Goal: Transaction & Acquisition: Purchase product/service

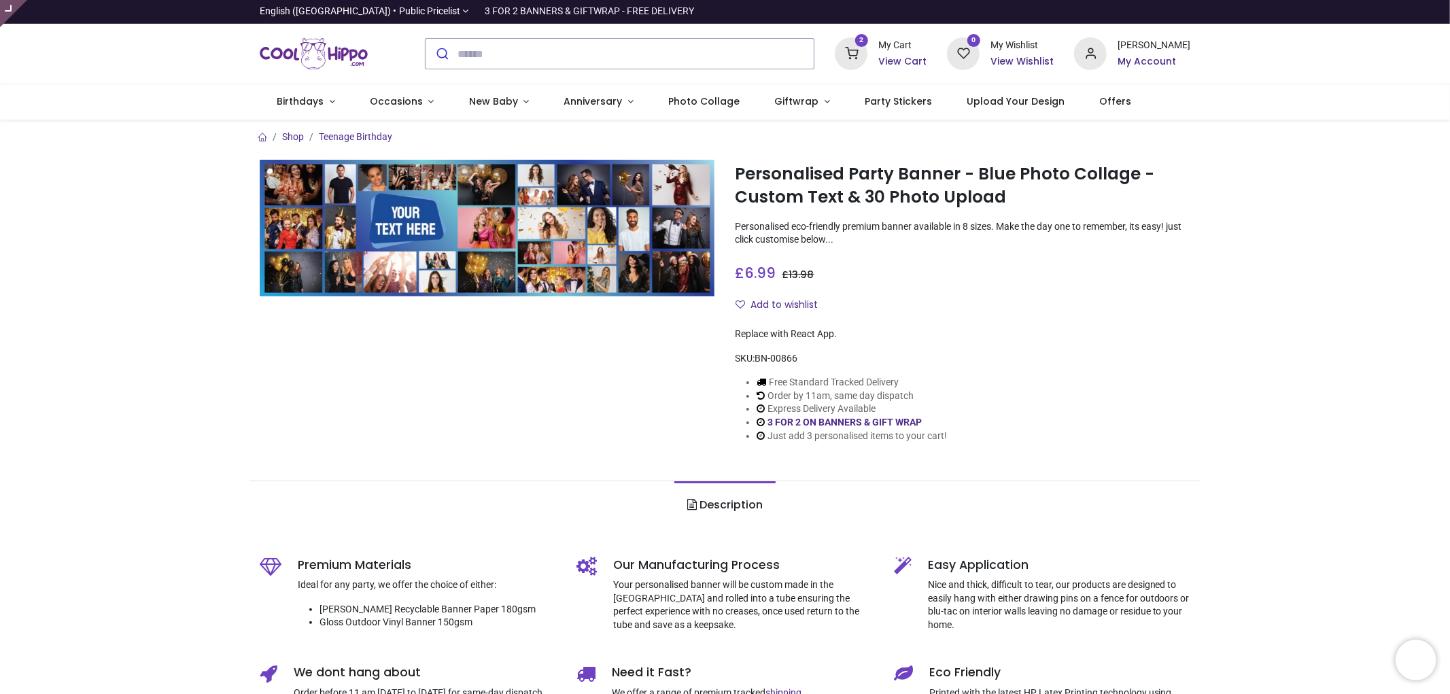
type input "**********"
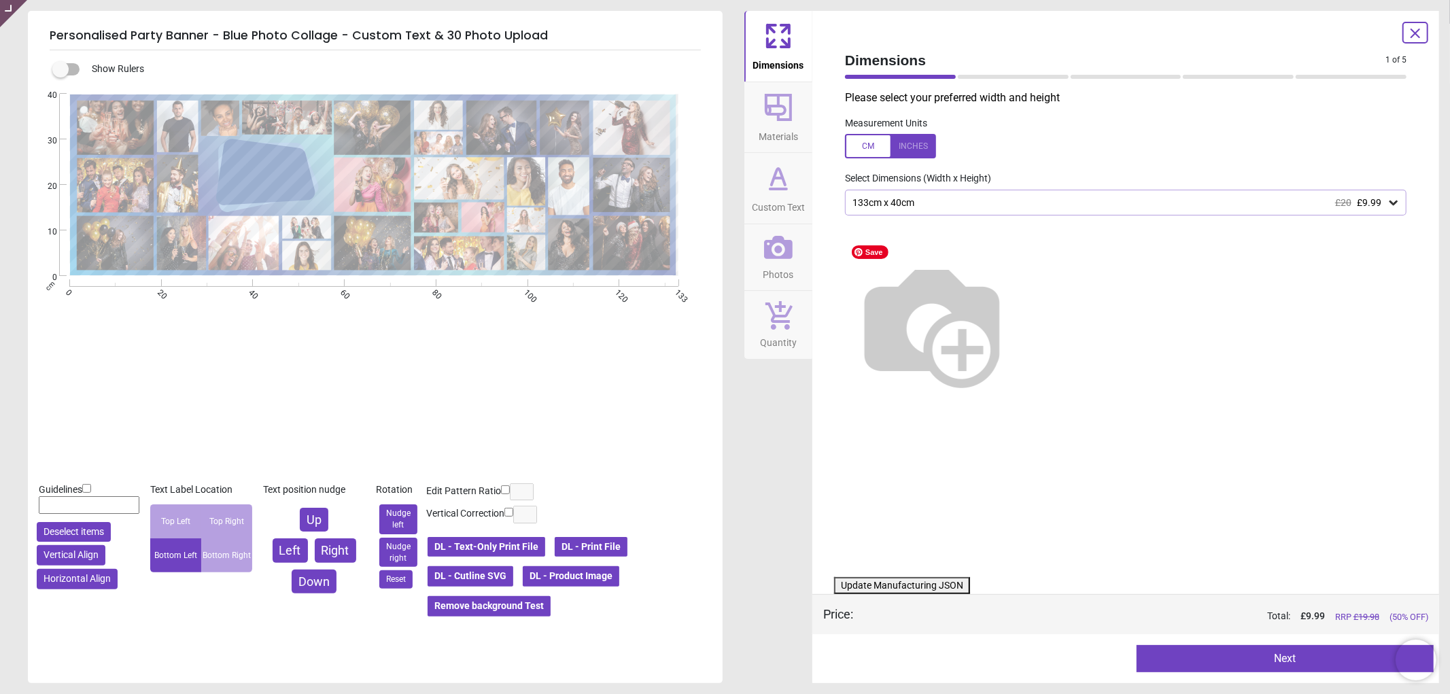
type textarea "**********"
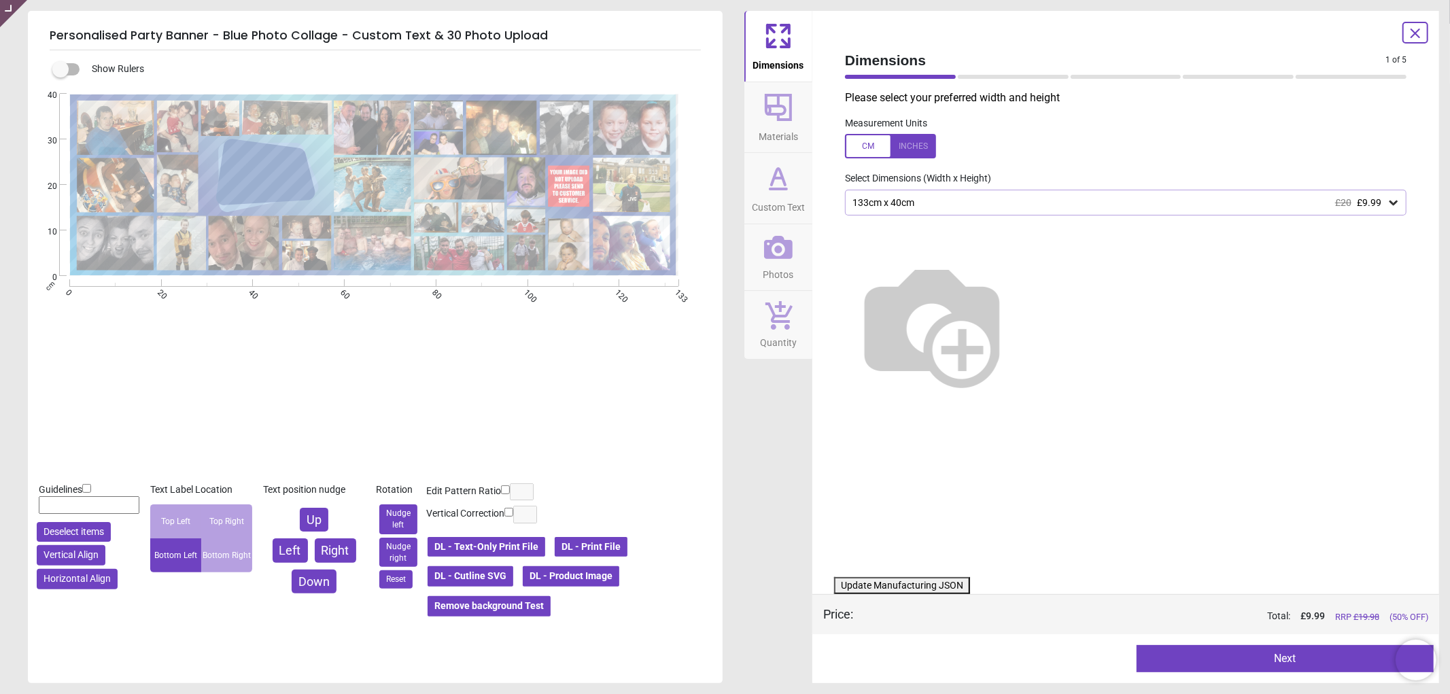
click at [775, 243] on icon at bounding box center [778, 247] width 29 height 29
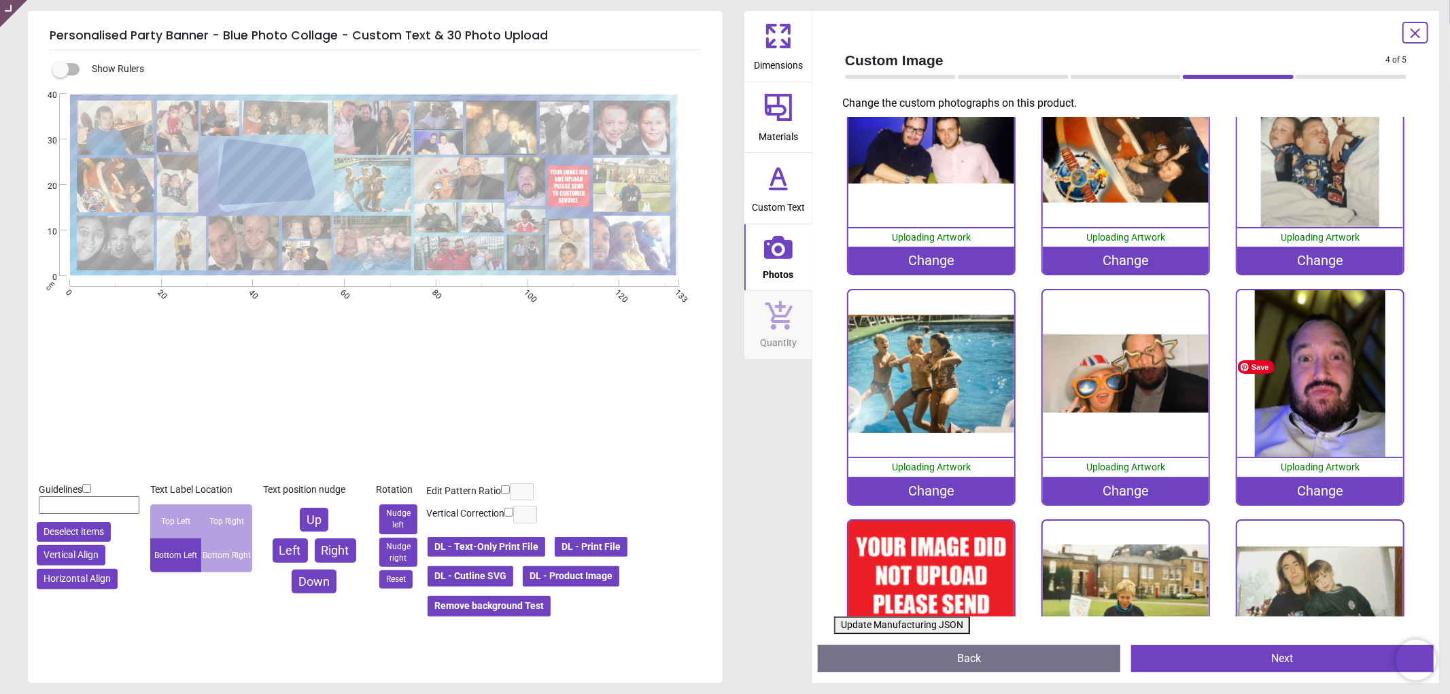
scroll to position [982, 0]
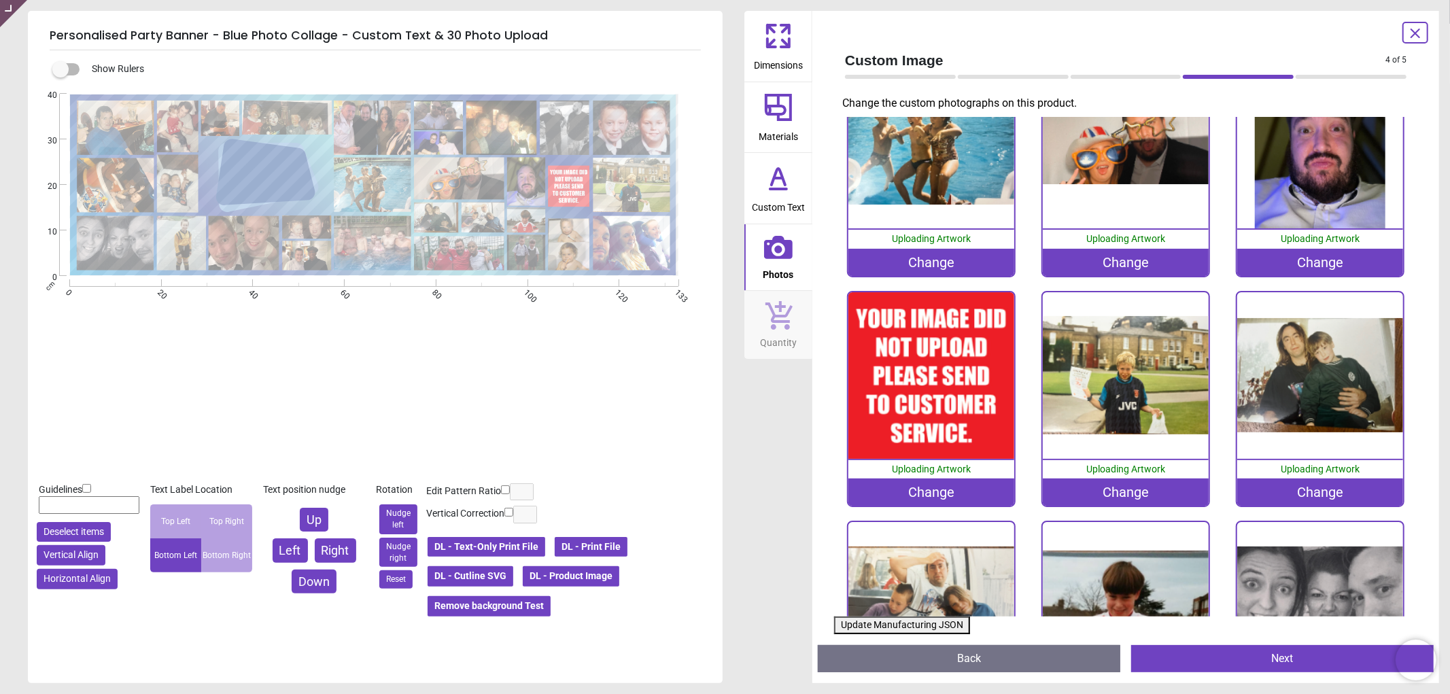
click at [887, 483] on div "Change" at bounding box center [931, 492] width 167 height 27
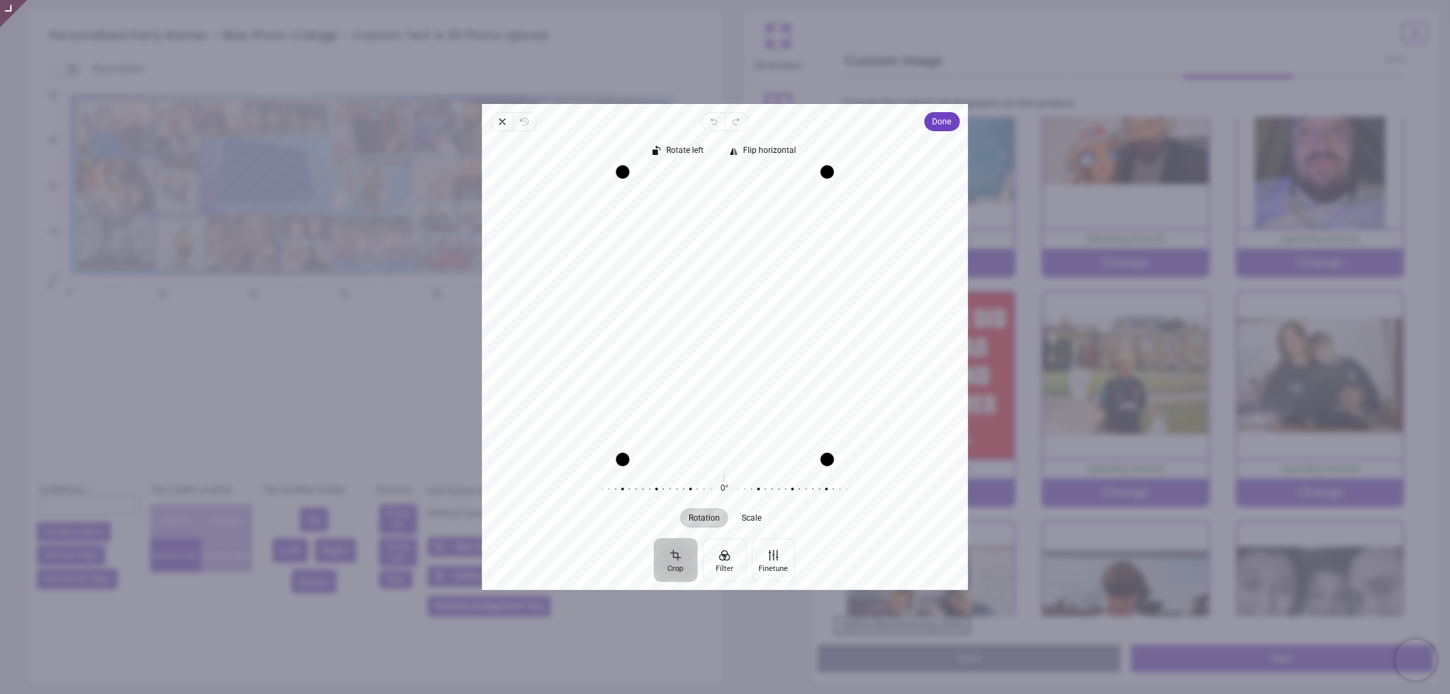
drag, startPoint x: 735, startPoint y: 329, endPoint x: 738, endPoint y: 338, distance: 9.1
click at [738, 338] on div "Recenter" at bounding box center [725, 316] width 464 height 288
drag, startPoint x: 732, startPoint y: 314, endPoint x: 752, endPoint y: 320, distance: 20.6
click at [752, 320] on div "Recenter" at bounding box center [725, 316] width 464 height 288
drag, startPoint x: 698, startPoint y: 317, endPoint x: 723, endPoint y: 325, distance: 25.8
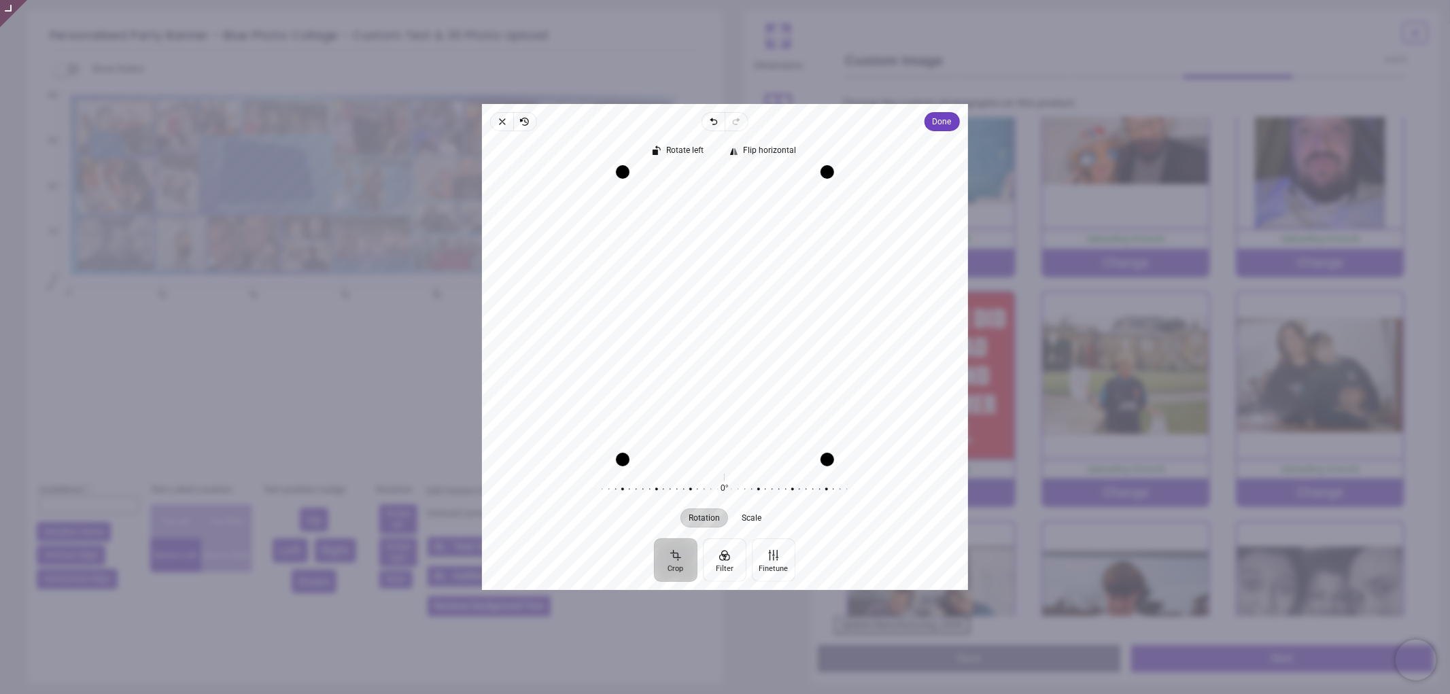
click at [723, 325] on div "Recenter" at bounding box center [725, 316] width 464 height 288
drag, startPoint x: 726, startPoint y: 310, endPoint x: 726, endPoint y: 288, distance: 21.8
click at [726, 288] on div "Recenter" at bounding box center [725, 316] width 464 height 288
drag, startPoint x: 694, startPoint y: 295, endPoint x: 735, endPoint y: 301, distance: 41.9
click at [735, 301] on div "Recenter" at bounding box center [725, 316] width 464 height 288
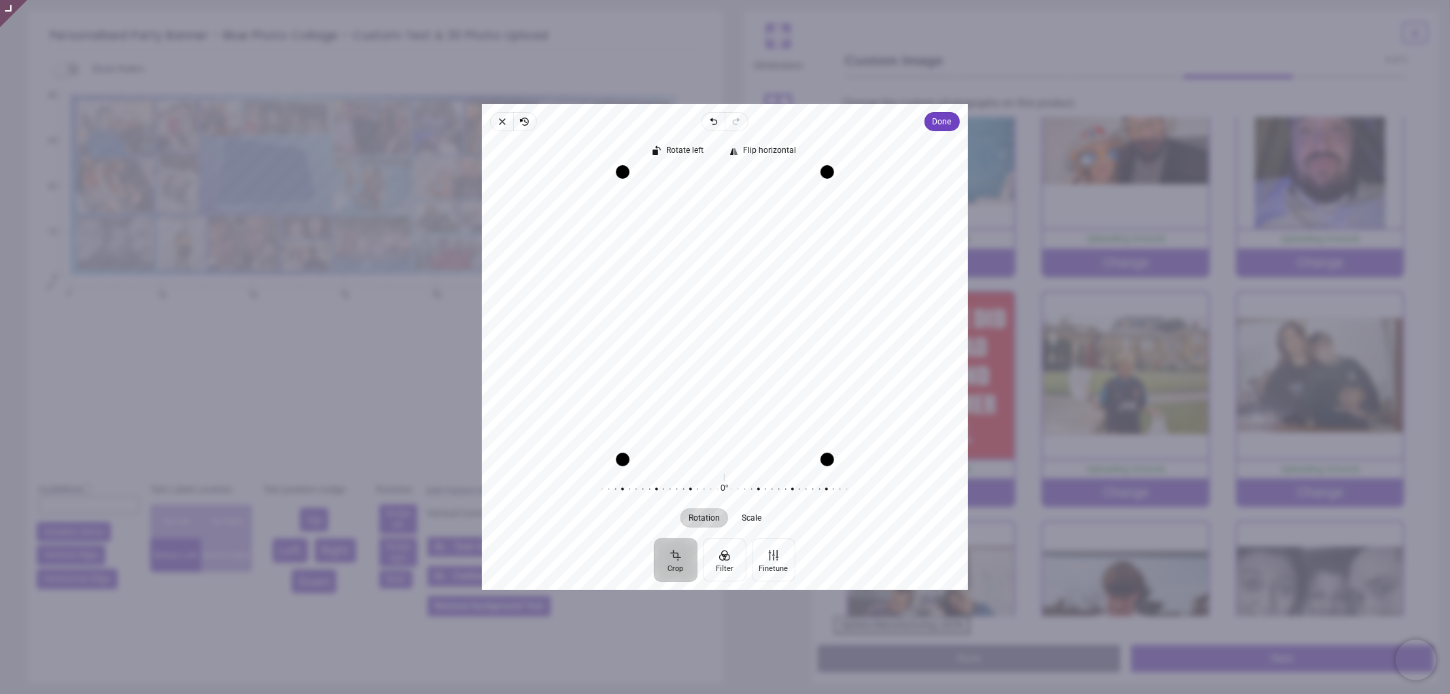
click at [732, 296] on div "Recenter" at bounding box center [725, 316] width 464 height 288
click at [933, 120] on span "Done" at bounding box center [942, 122] width 19 height 16
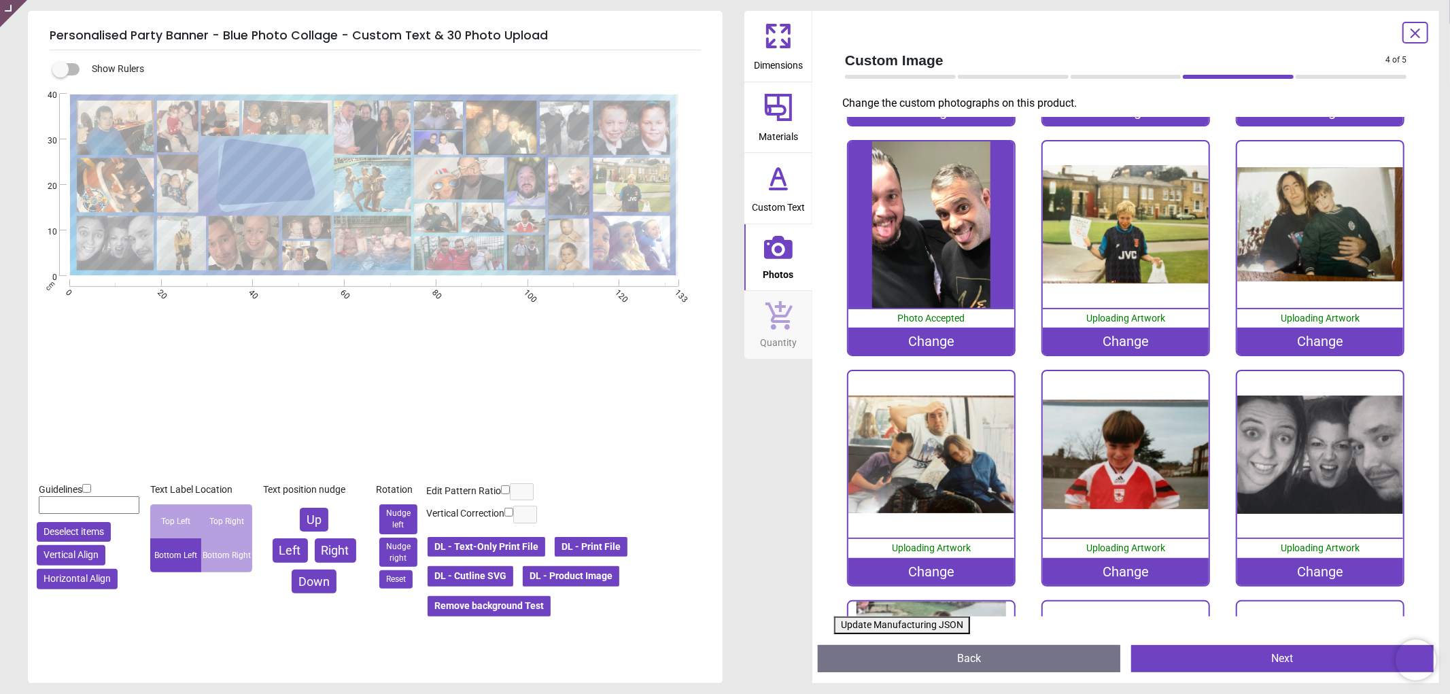
scroll to position [1359, 0]
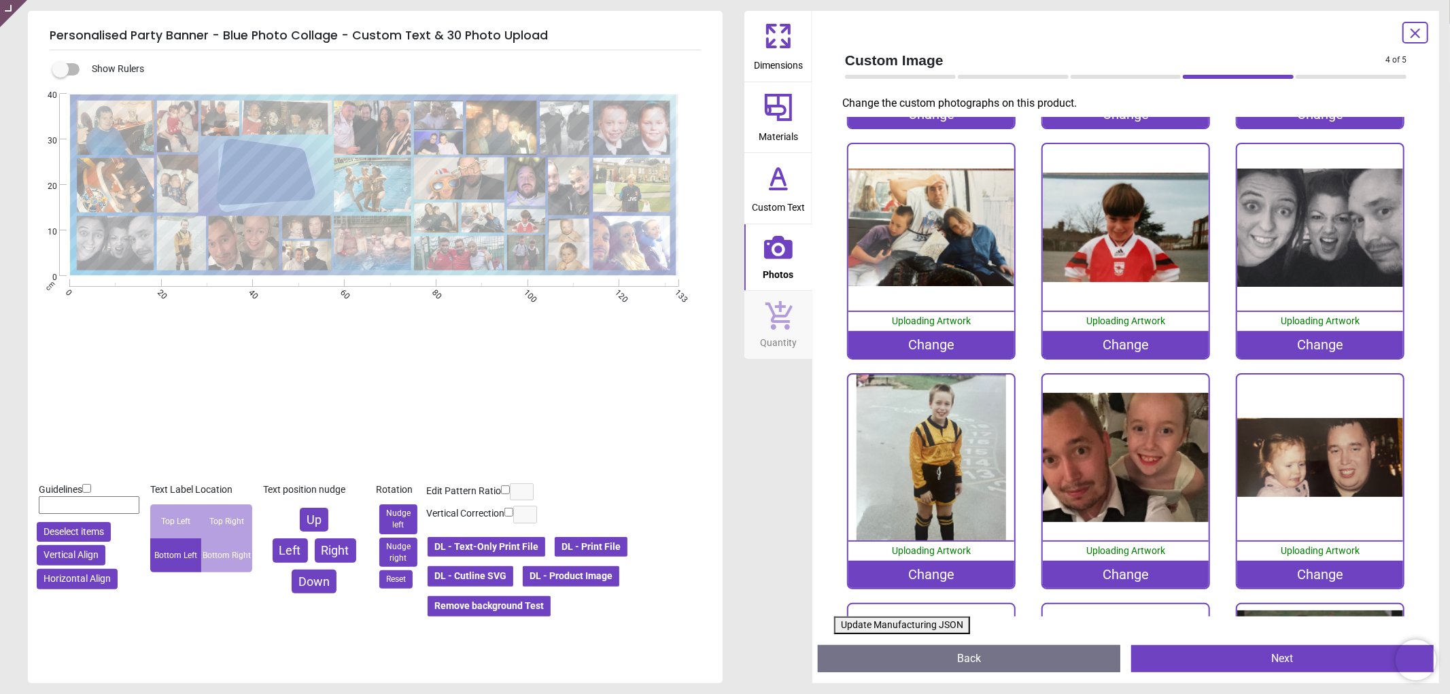
click at [860, 619] on button "Update Manufacturing JSON" at bounding box center [902, 626] width 136 height 18
click at [863, 619] on button "Update Manufacturing JSON" at bounding box center [902, 626] width 136 height 18
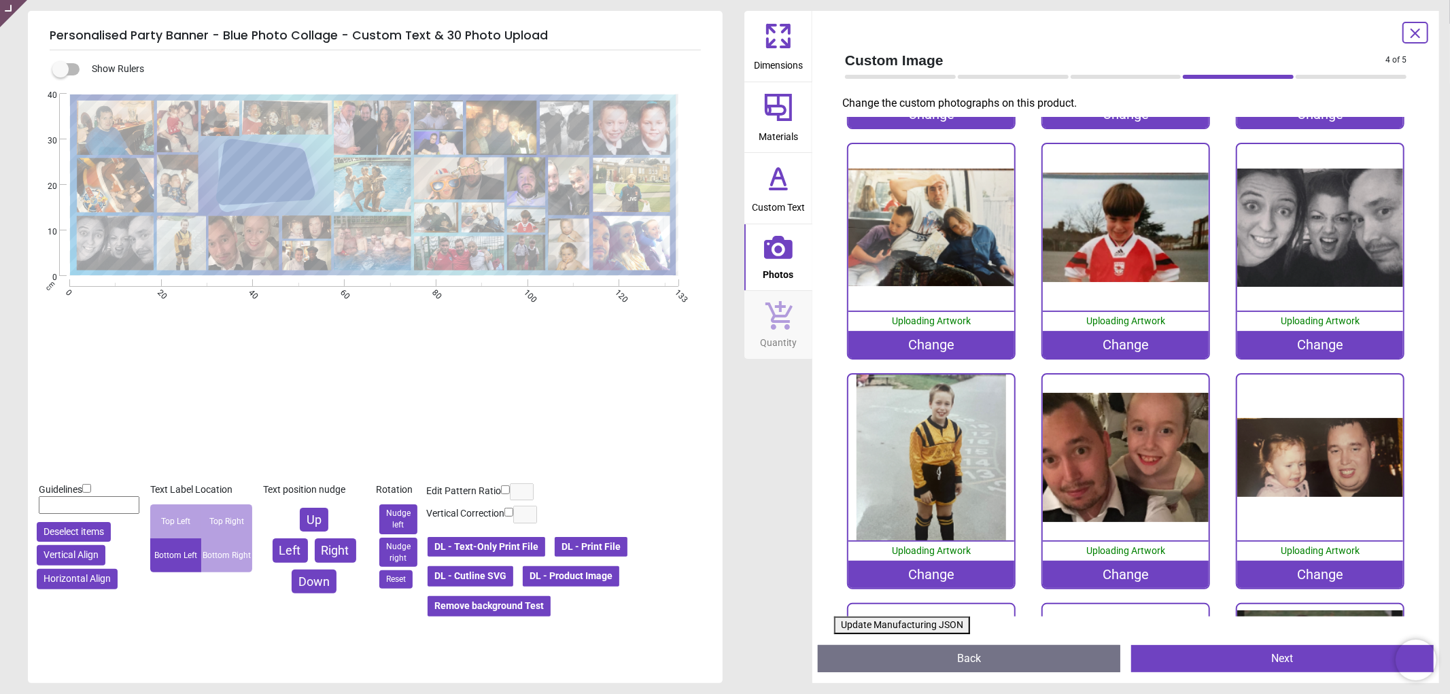
click at [863, 619] on button "Update Manufacturing JSON" at bounding box center [902, 626] width 136 height 18
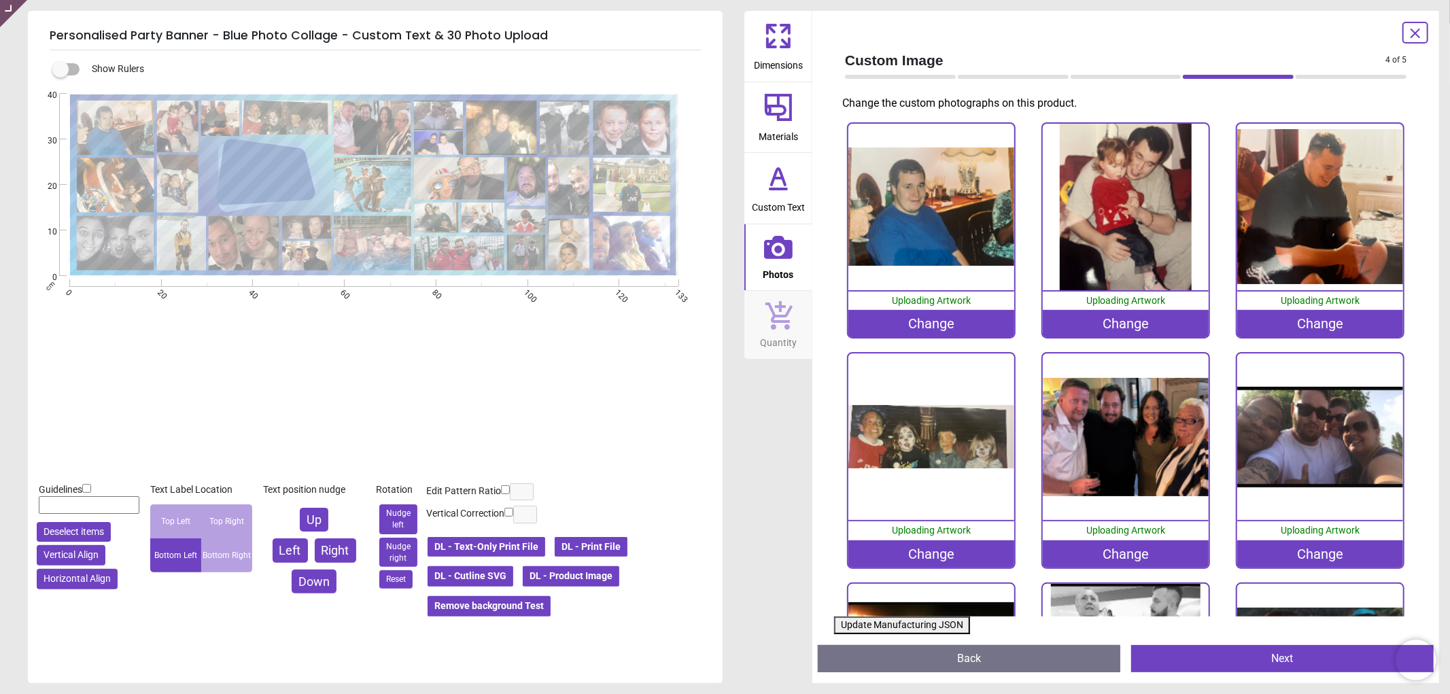
scroll to position [1359, 0]
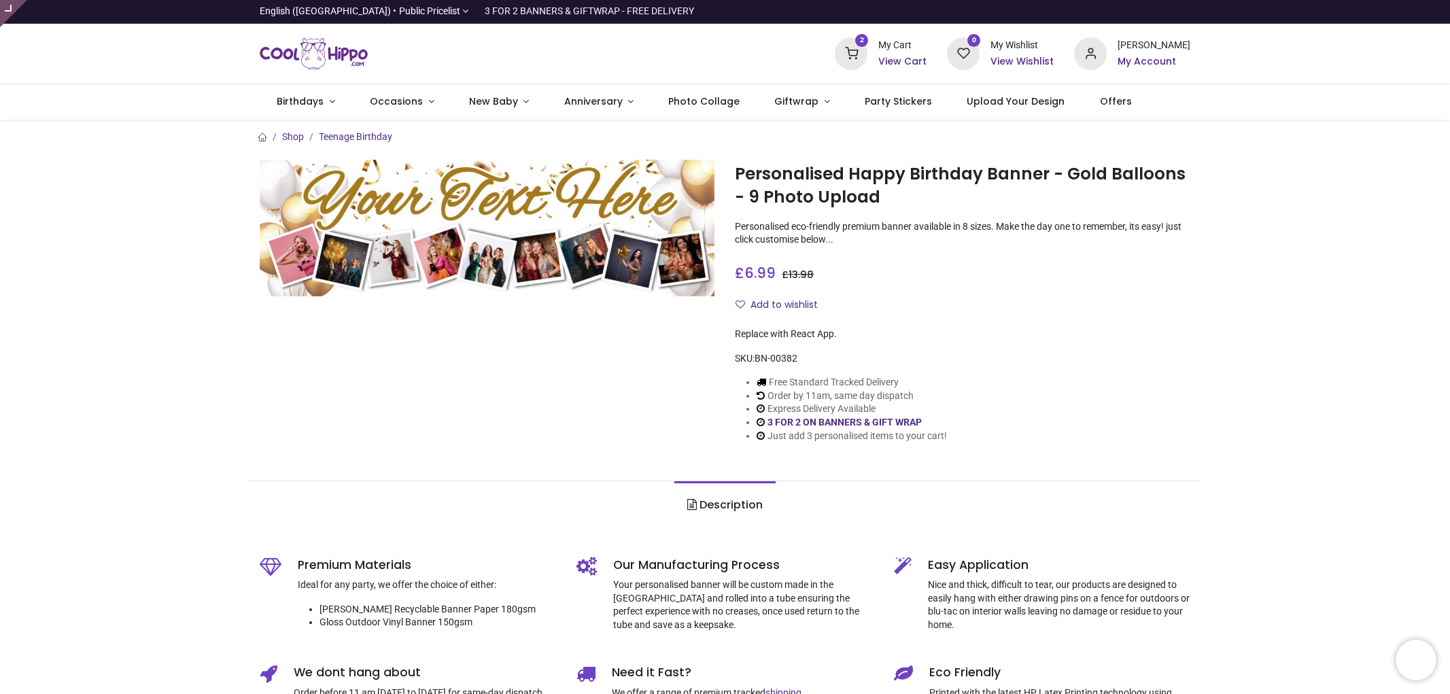
type input "**********"
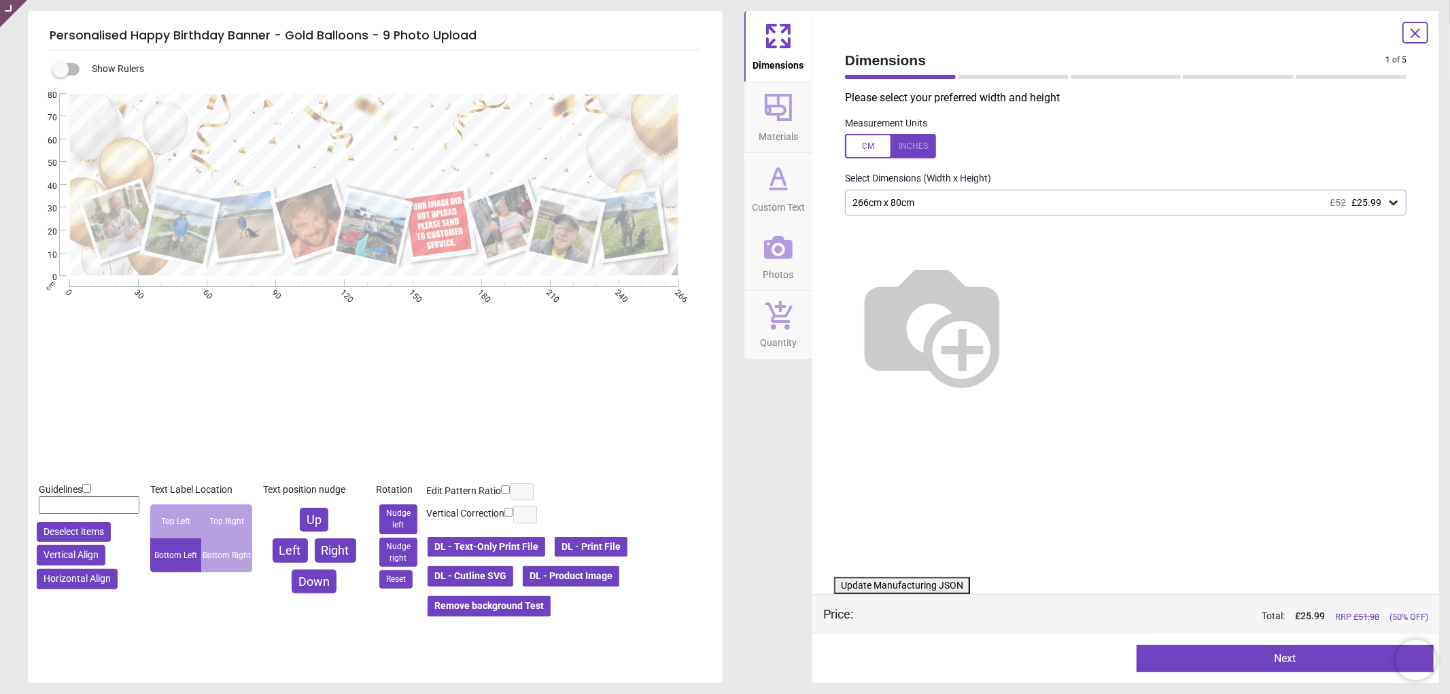
click at [791, 269] on span "Photos" at bounding box center [778, 272] width 31 height 20
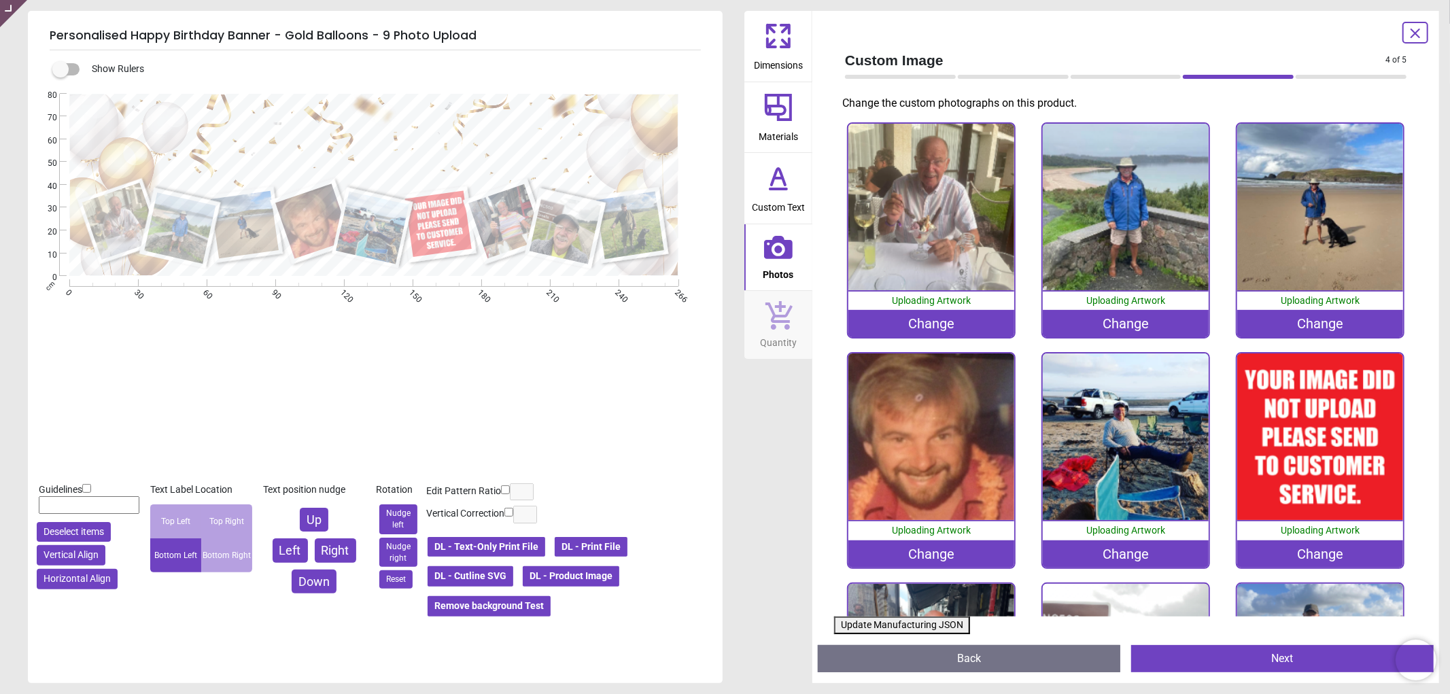
click at [1261, 547] on div "Change" at bounding box center [1320, 553] width 167 height 27
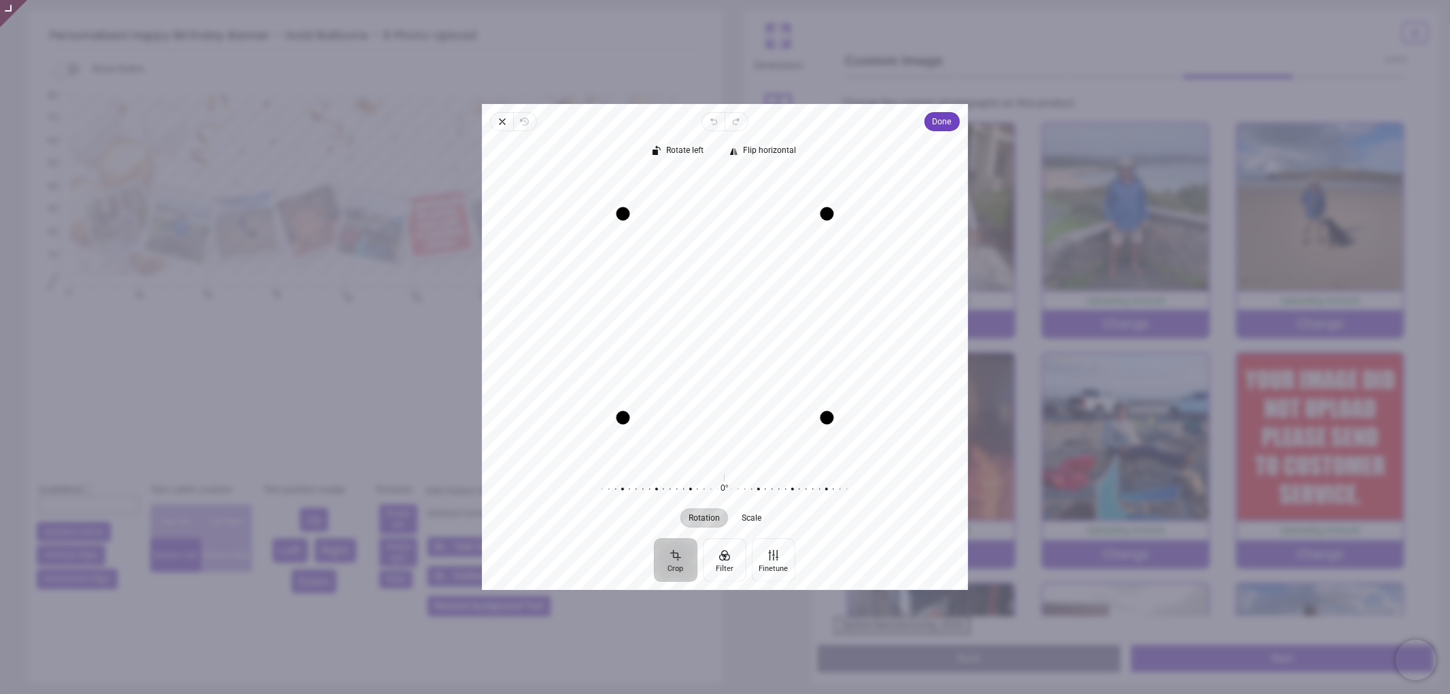
drag, startPoint x: 729, startPoint y: 302, endPoint x: 734, endPoint y: 341, distance: 38.5
click at [734, 341] on div "Recenter" at bounding box center [725, 316] width 464 height 288
click at [929, 116] on button "Done" at bounding box center [941, 121] width 35 height 19
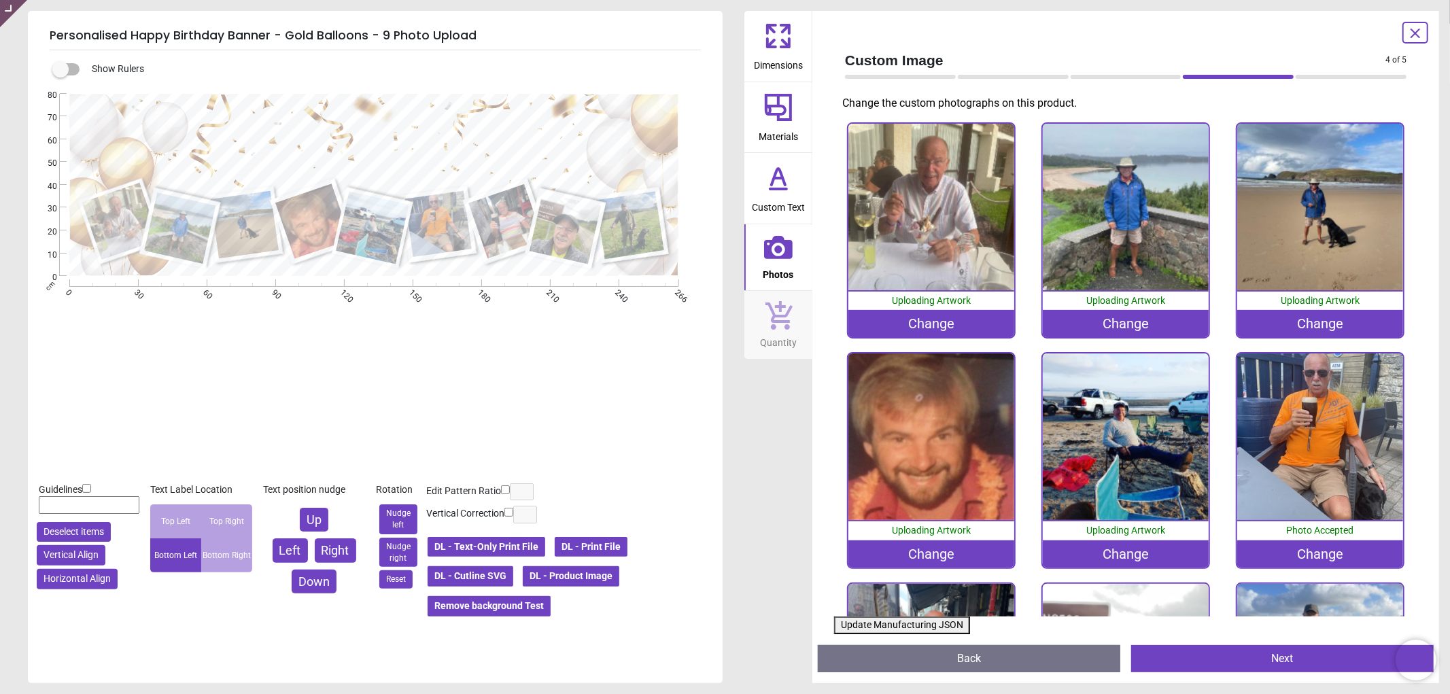
click at [882, 621] on button "Update Manufacturing JSON" at bounding box center [902, 626] width 136 height 18
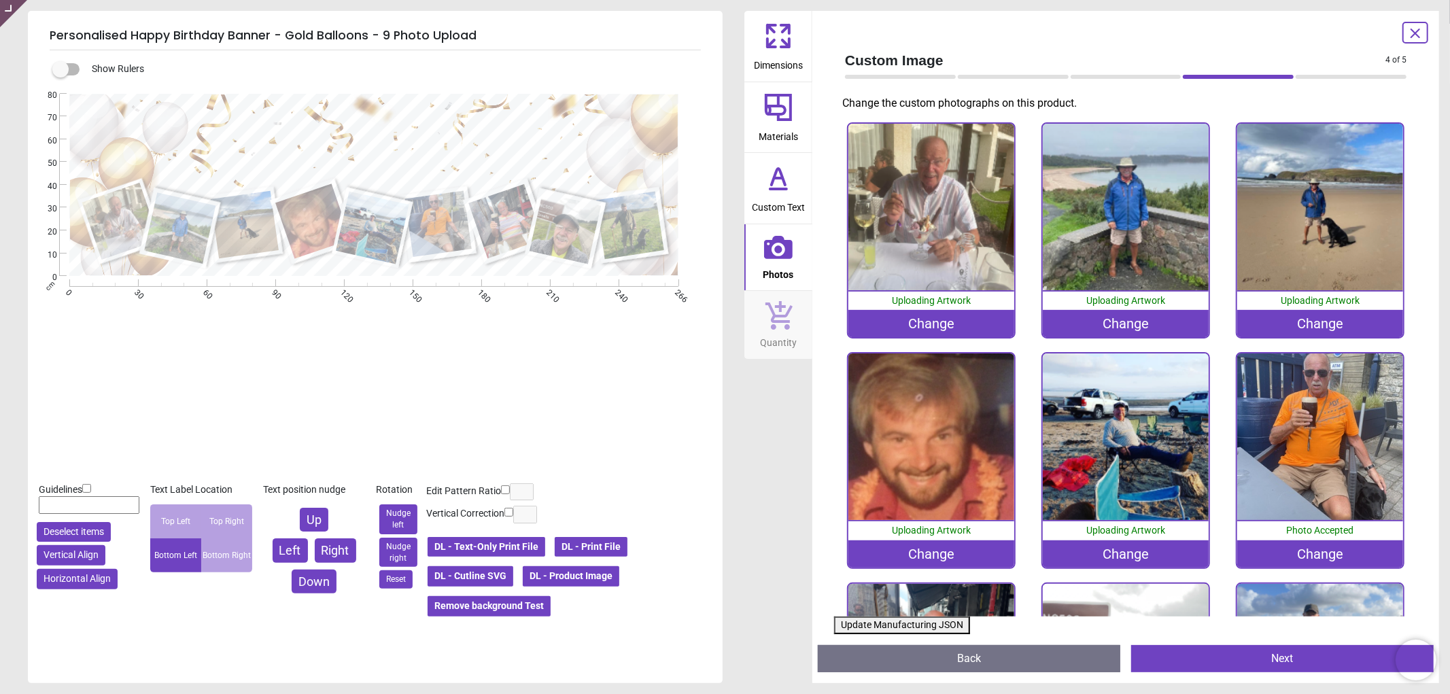
click at [882, 623] on button "Update Manufacturing JSON" at bounding box center [902, 626] width 136 height 18
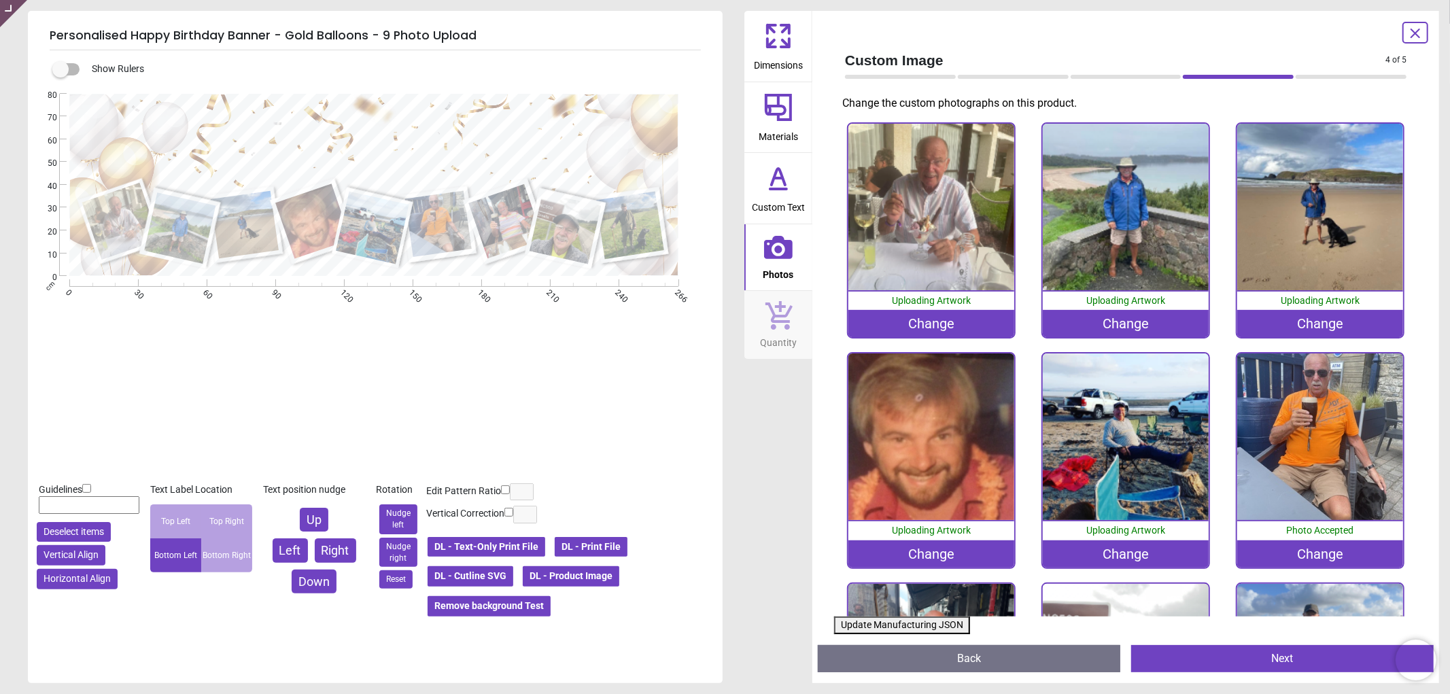
click at [882, 623] on button "Update Manufacturing JSON" at bounding box center [902, 626] width 136 height 18
click at [922, 623] on button "Update Manufacturing JSON" at bounding box center [902, 626] width 136 height 18
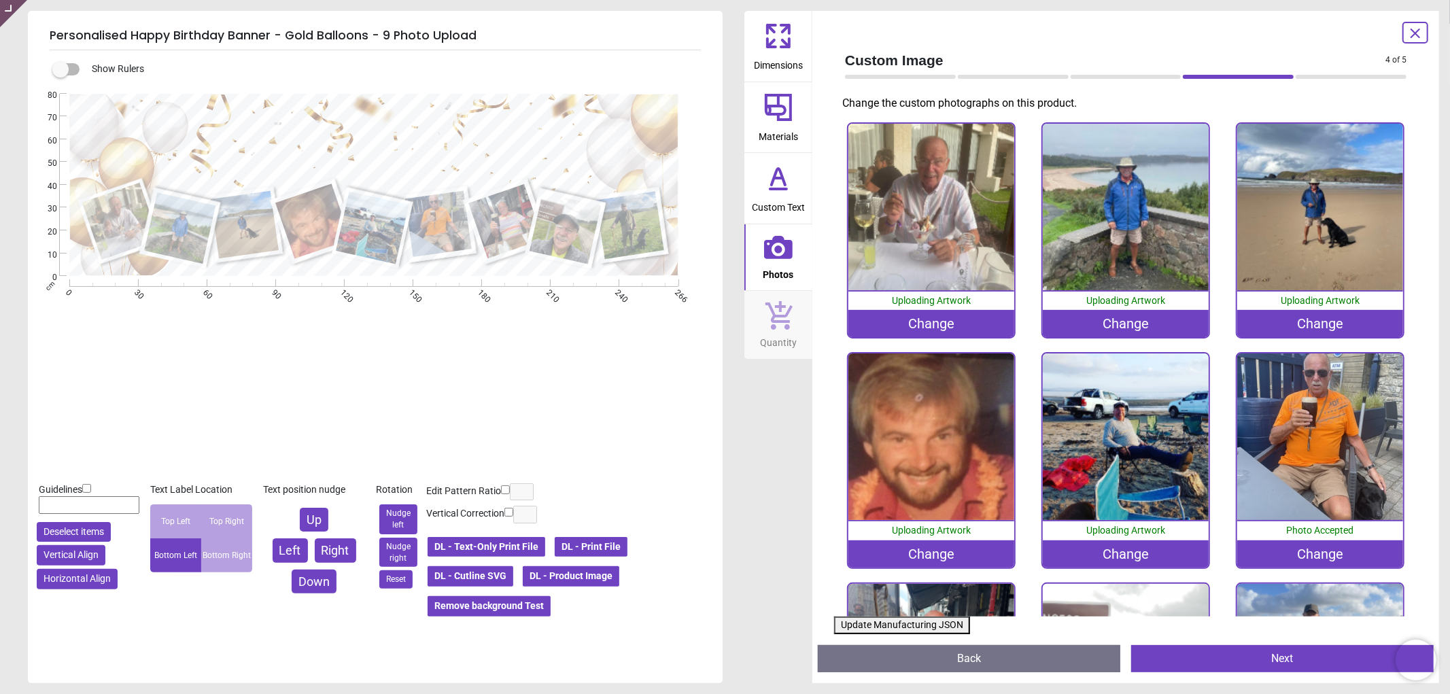
drag, startPoint x: 922, startPoint y: 623, endPoint x: 914, endPoint y: 621, distance: 8.9
click at [922, 622] on button "Update Manufacturing JSON" at bounding box center [902, 626] width 136 height 18
